Goal: Information Seeking & Learning: Learn about a topic

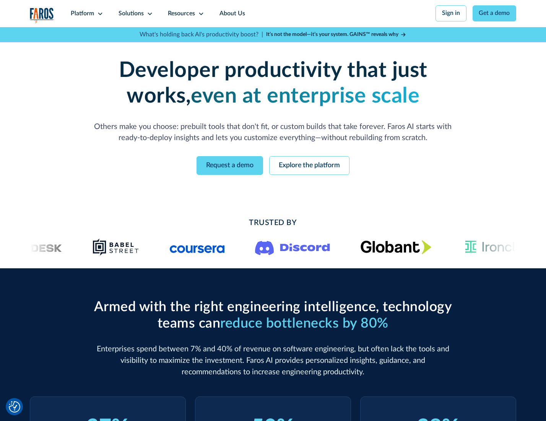
click at [99, 13] on icon at bounding box center [100, 14] width 6 height 6
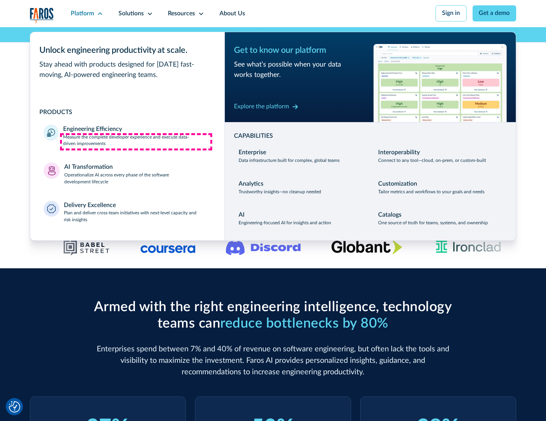
click at [136, 142] on p "Measure the complete developer experience and execute data-driven improvements" at bounding box center [137, 141] width 148 height 14
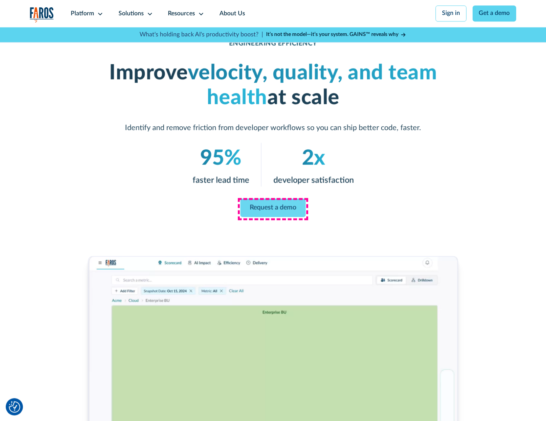
click at [273, 208] on link "Request a demo" at bounding box center [273, 208] width 65 height 18
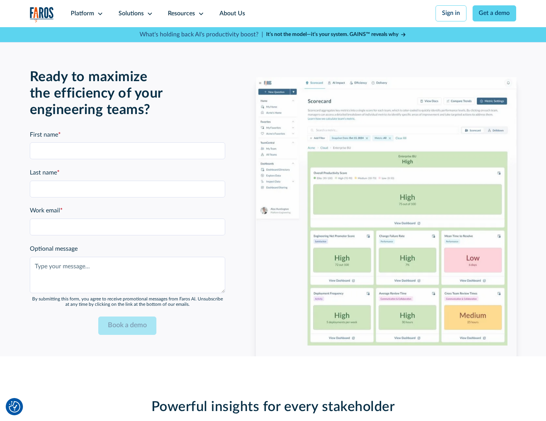
scroll to position [1665, 0]
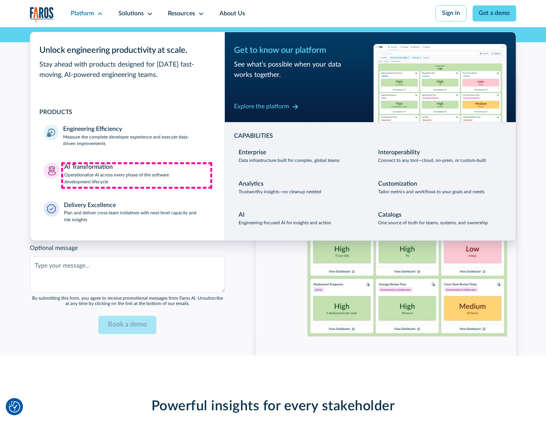
click at [137, 175] on p "Operationalize AI across every phase of the software development lifecycle" at bounding box center [137, 179] width 147 height 14
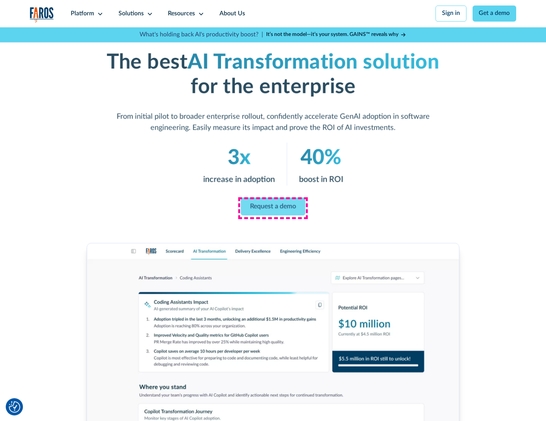
click at [273, 208] on link "Request a demo" at bounding box center [273, 206] width 65 height 18
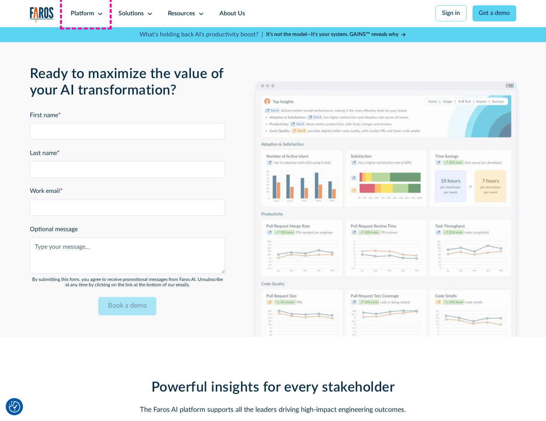
click at [86, 13] on div "Platform" at bounding box center [82, 13] width 23 height 9
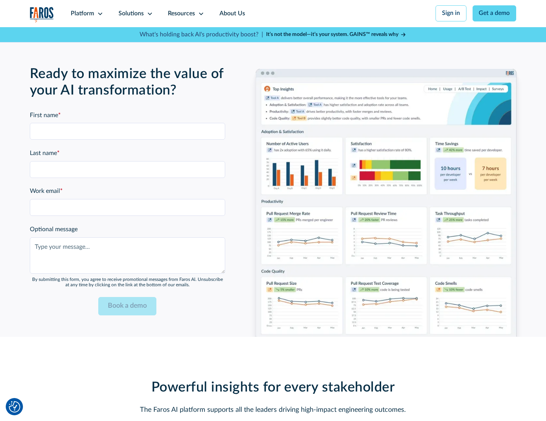
scroll to position [1850, 0]
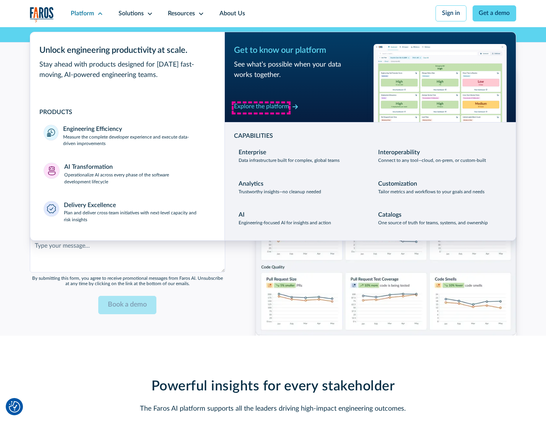
click at [261, 107] on div "Explore the platform" at bounding box center [261, 106] width 55 height 9
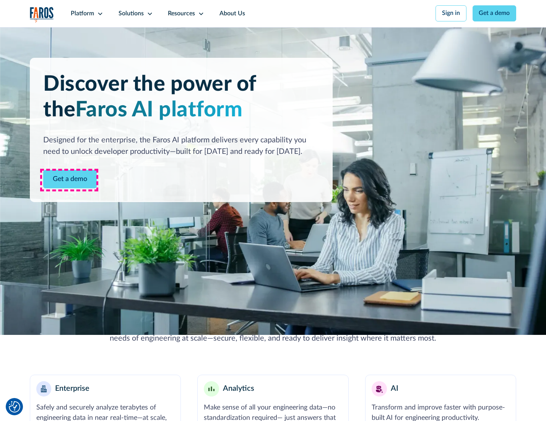
click at [69, 180] on link "Get a demo" at bounding box center [70, 179] width 54 height 19
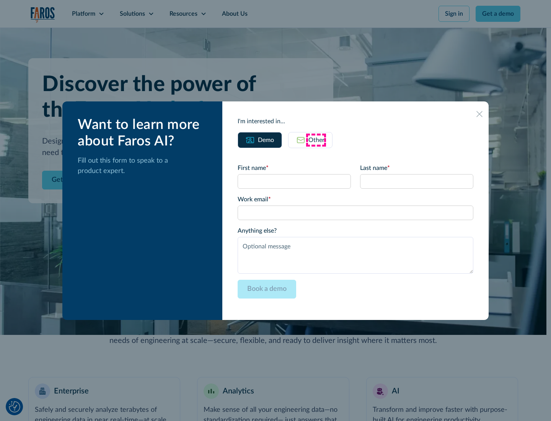
click at [316, 140] on div "Other" at bounding box center [316, 139] width 16 height 9
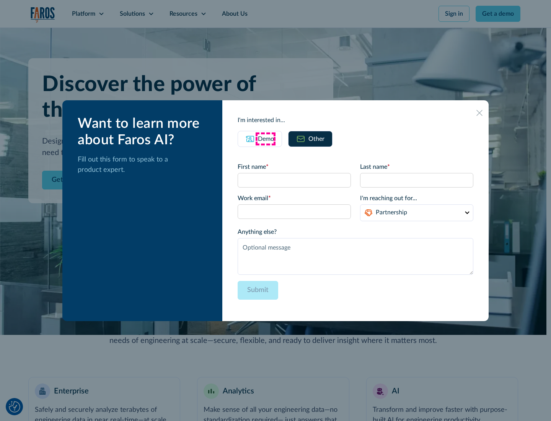
click at [265, 138] on div "Demo" at bounding box center [266, 138] width 16 height 9
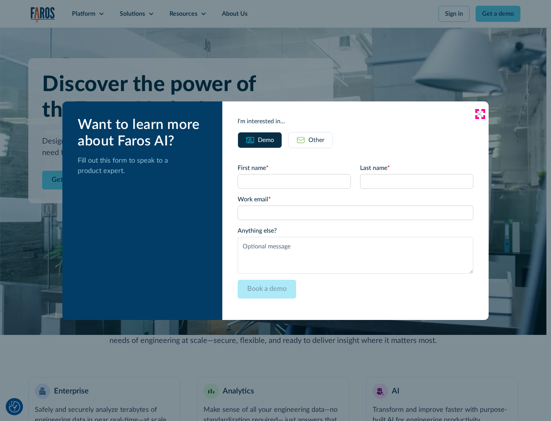
click at [480, 114] on icon at bounding box center [479, 114] width 6 height 6
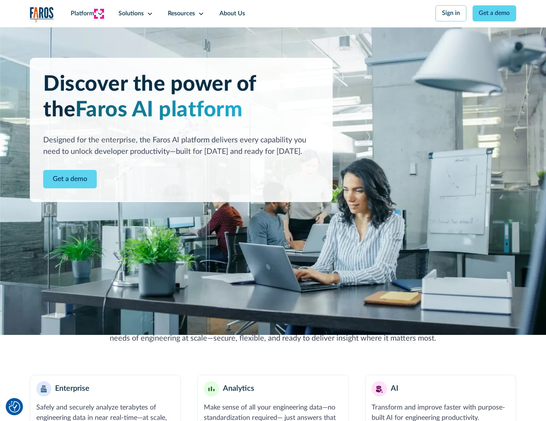
click at [99, 13] on icon at bounding box center [100, 14] width 6 height 6
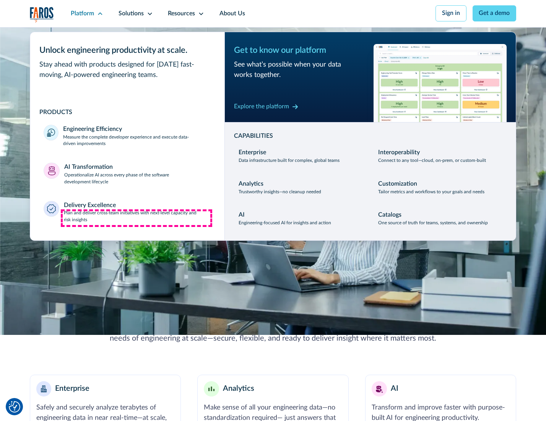
click at [137, 218] on p "Plan and deliver cross-team initiatives with next-level capacity and risk insig…" at bounding box center [137, 217] width 147 height 14
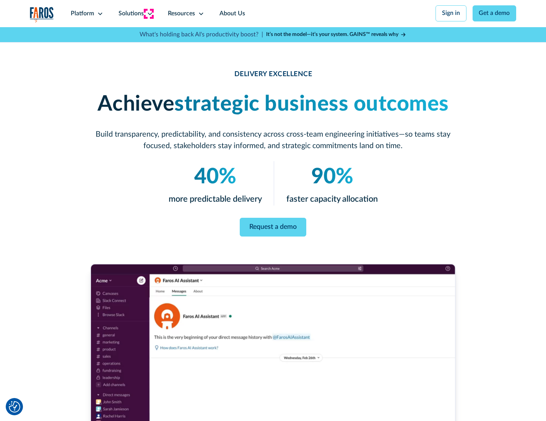
click at [148, 13] on icon at bounding box center [150, 14] width 6 height 6
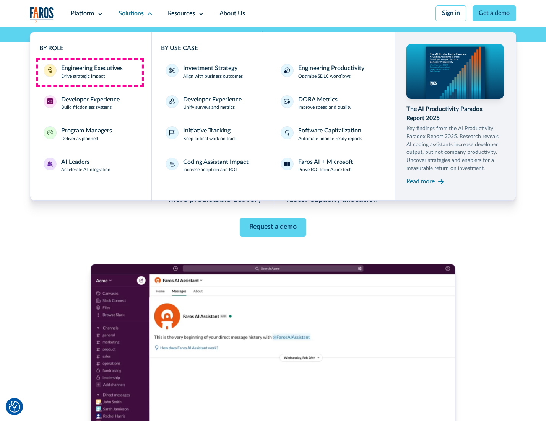
click at [90, 72] on div "Engineering Executives" at bounding box center [92, 68] width 62 height 9
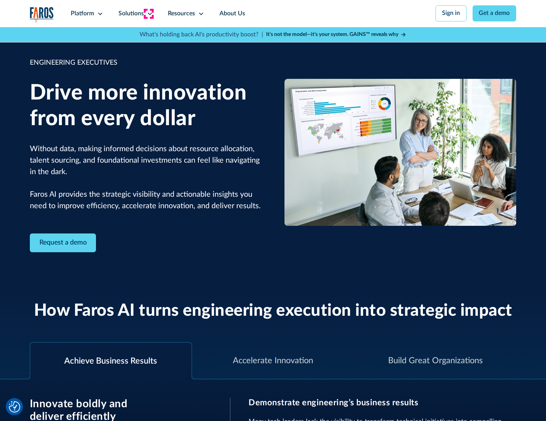
click at [148, 13] on icon at bounding box center [150, 14] width 6 height 6
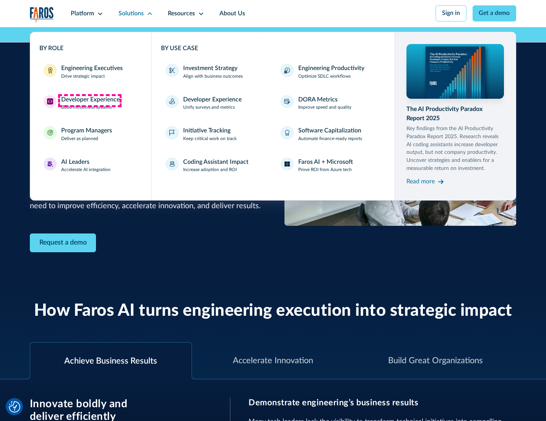
click at [90, 100] on div "Developer Experience" at bounding box center [90, 99] width 59 height 9
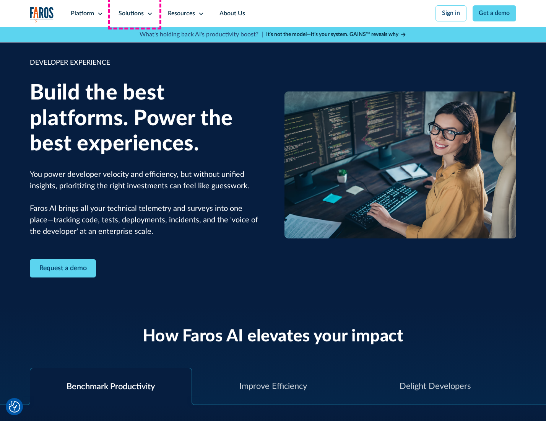
click at [135, 13] on div "Solutions" at bounding box center [131, 13] width 25 height 9
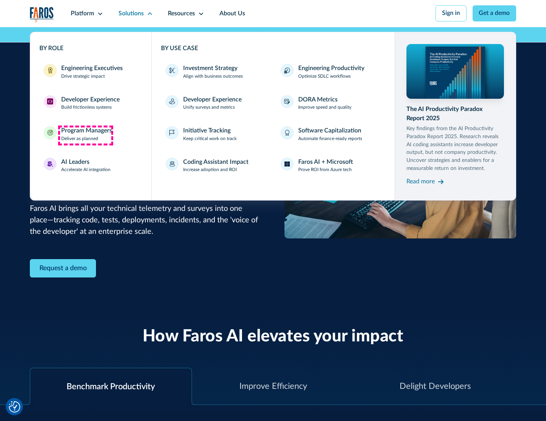
click at [85, 135] on div "Program Managers" at bounding box center [86, 130] width 51 height 9
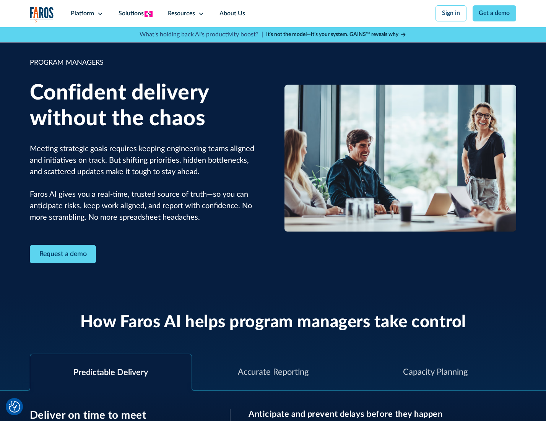
click at [148, 14] on icon at bounding box center [150, 14] width 6 height 6
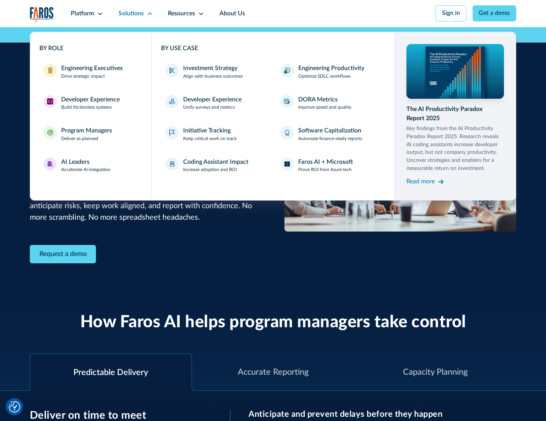
click at [85, 166] on div "AI Leaders" at bounding box center [75, 162] width 28 height 9
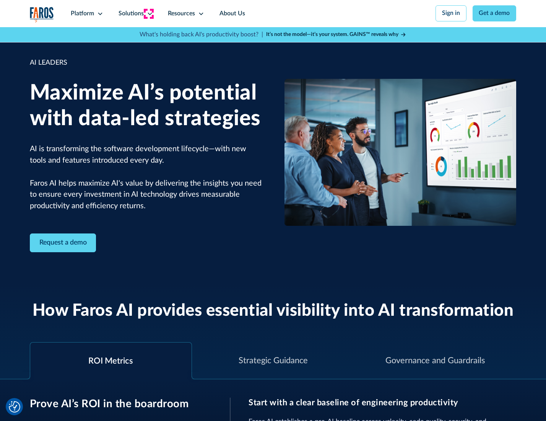
click at [148, 13] on icon at bounding box center [150, 14] width 6 height 6
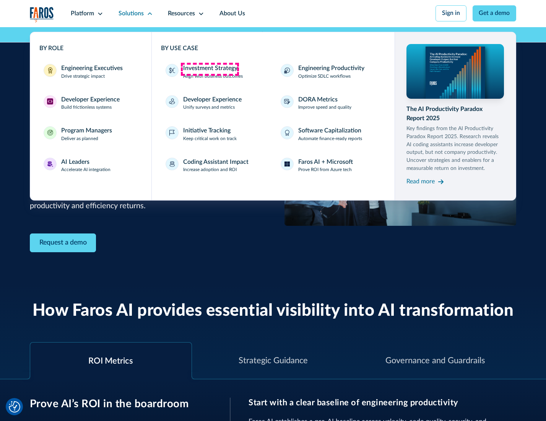
click at [210, 69] on div "Investment Strategy" at bounding box center [210, 68] width 54 height 9
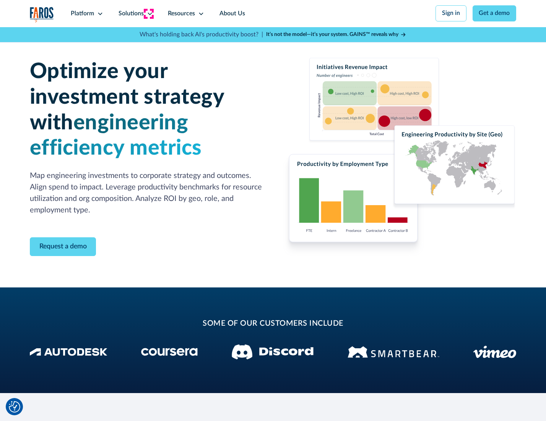
click at [148, 13] on icon at bounding box center [150, 14] width 6 height 6
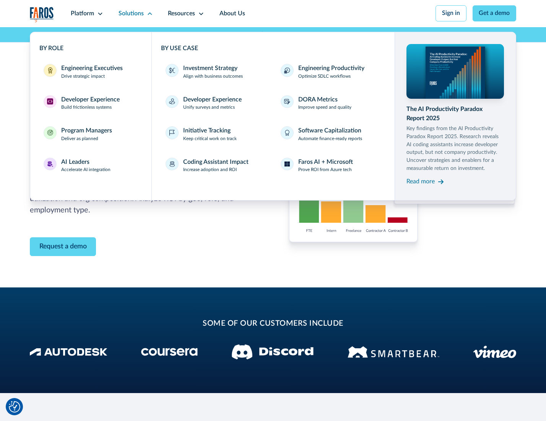
click at [326, 171] on p "Prove ROI from Azure tech" at bounding box center [325, 169] width 54 height 7
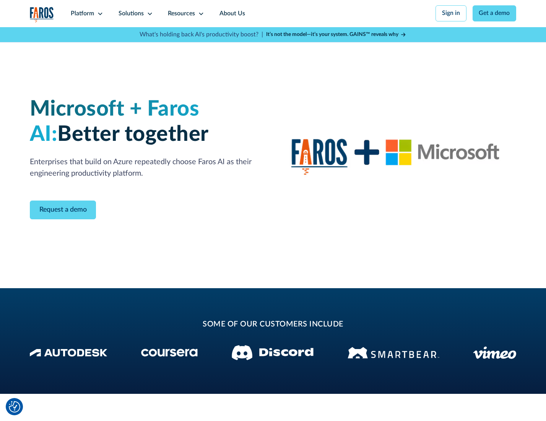
click at [148, 13] on icon at bounding box center [150, 14] width 6 height 6
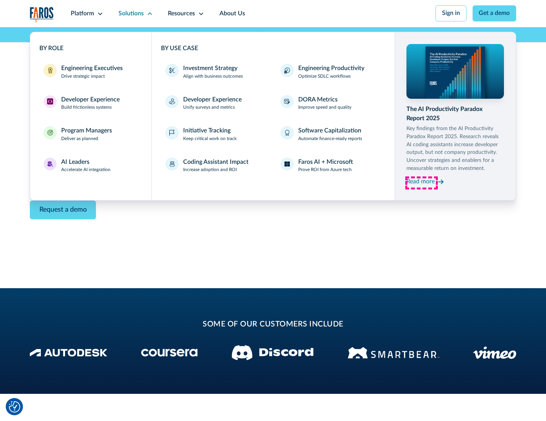
click at [422, 183] on div "Read more" at bounding box center [421, 181] width 28 height 9
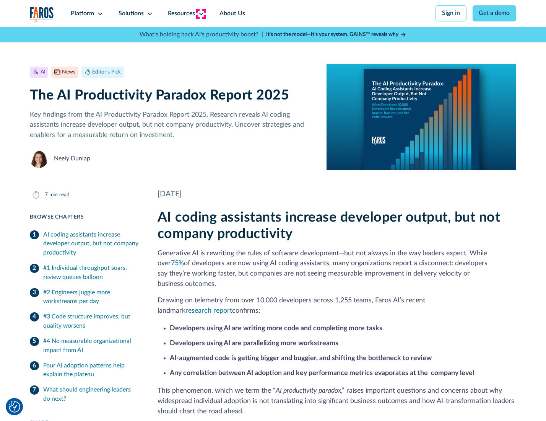
click at [200, 13] on icon at bounding box center [201, 14] width 6 height 6
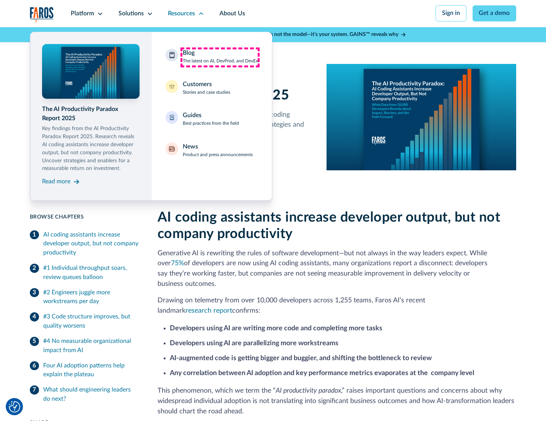
click at [220, 57] on div "Blog The latest on AI, DevProd, and DevEx" at bounding box center [220, 57] width 75 height 16
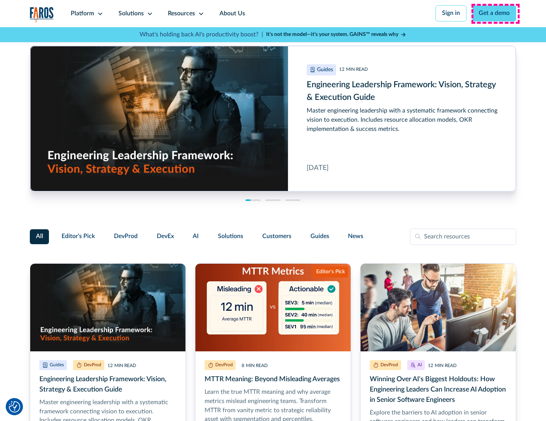
click at [495, 13] on link "Get a demo" at bounding box center [495, 13] width 44 height 16
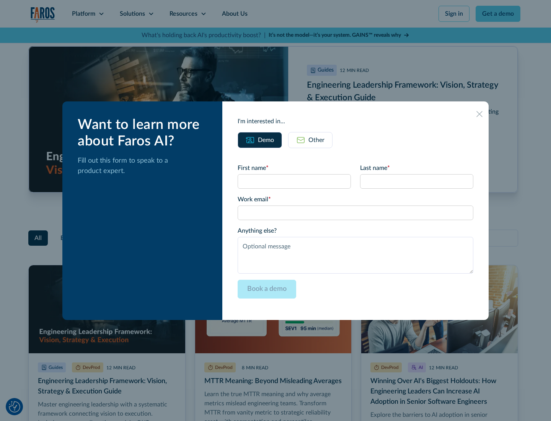
click at [310, 140] on div "Other" at bounding box center [316, 139] width 16 height 9
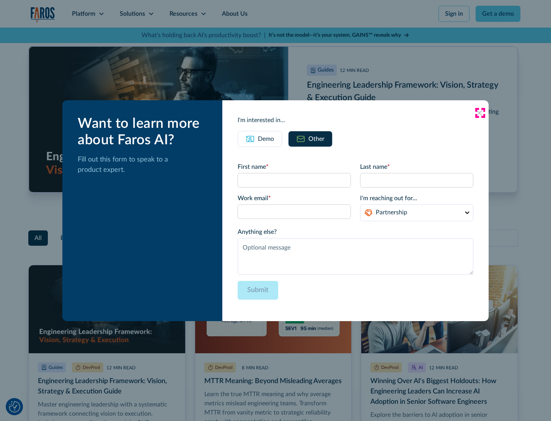
click at [480, 112] on icon at bounding box center [479, 113] width 6 height 6
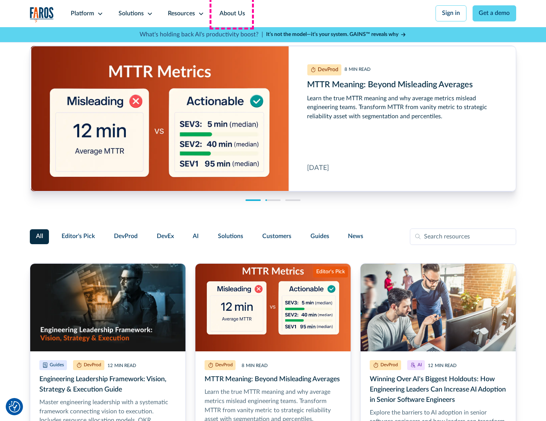
click at [231, 13] on link "About Us" at bounding box center [232, 13] width 41 height 27
